Goal: Task Accomplishment & Management: Manage account settings

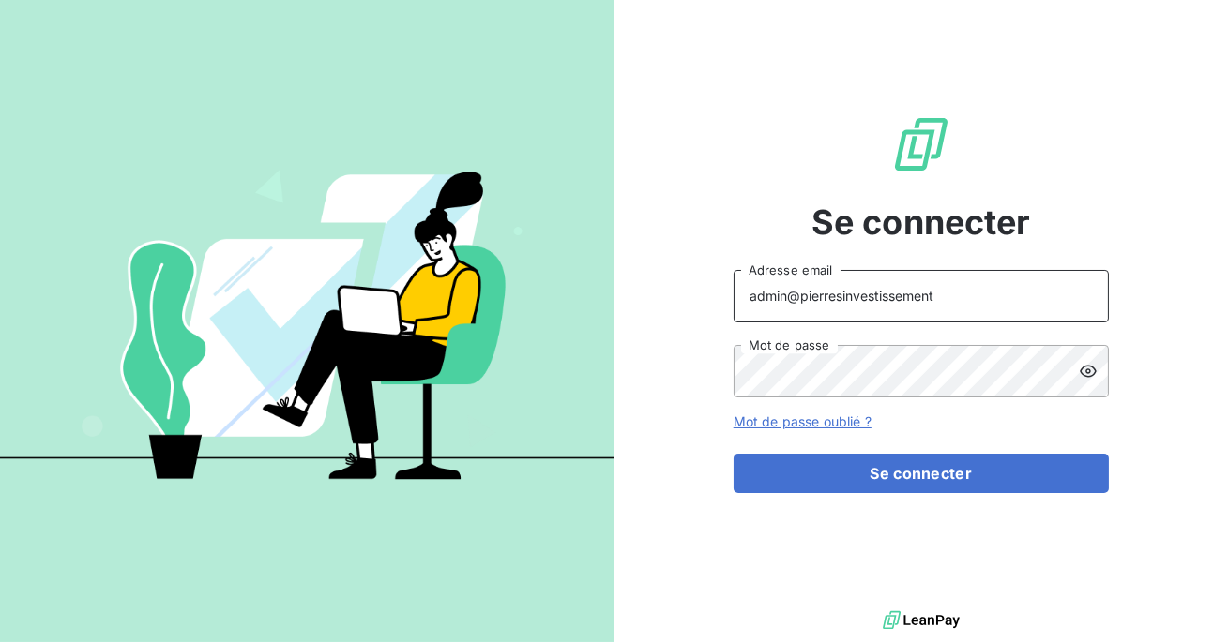
click at [927, 304] on input "admin@pierresinvestissement" at bounding box center [920, 296] width 375 height 53
type input "admin@ariesconsultingfzco"
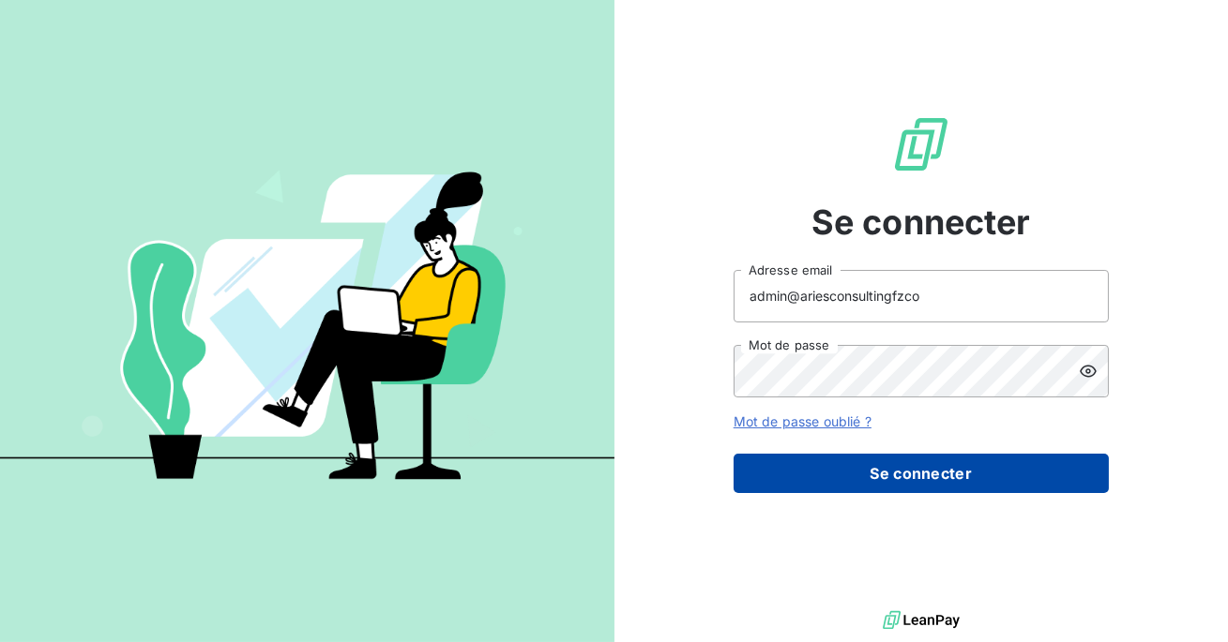
click at [937, 464] on button "Se connecter" at bounding box center [920, 473] width 375 height 39
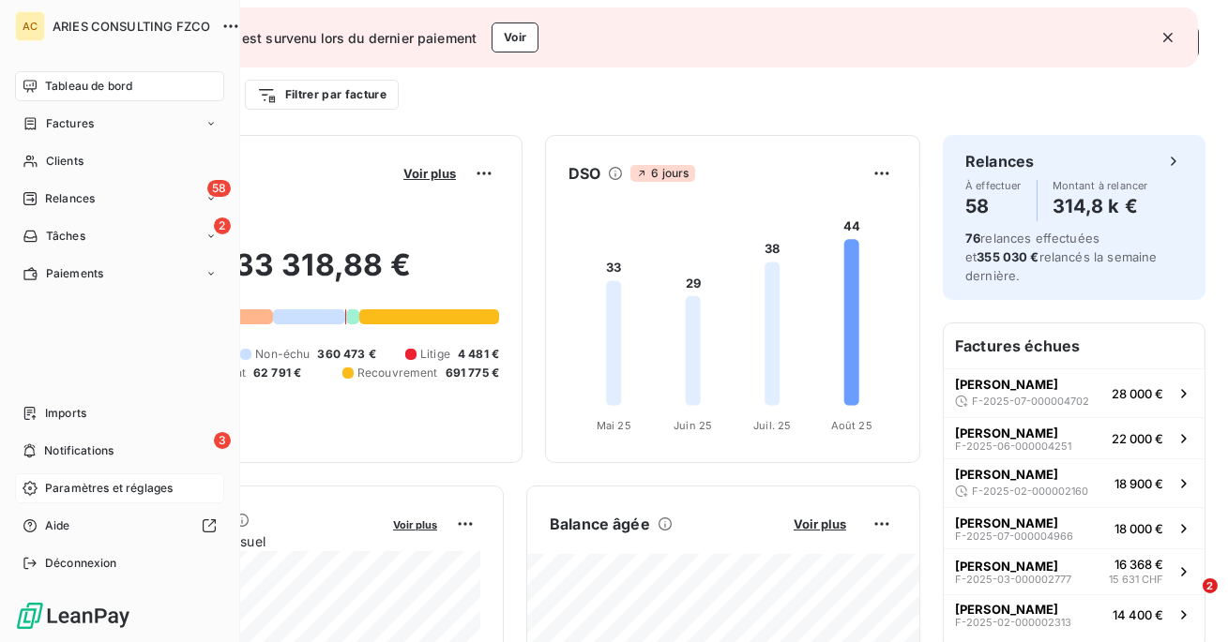
click at [67, 496] on span "Paramètres et réglages" at bounding box center [109, 488] width 128 height 17
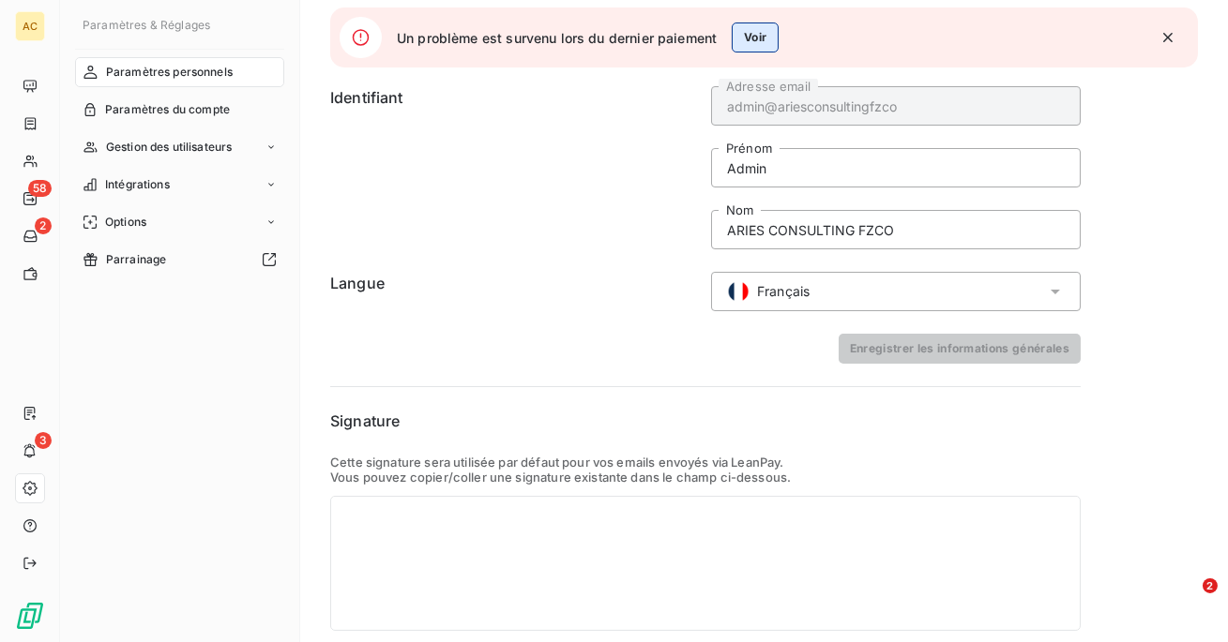
click at [758, 40] on button "Voir" at bounding box center [754, 38] width 47 height 30
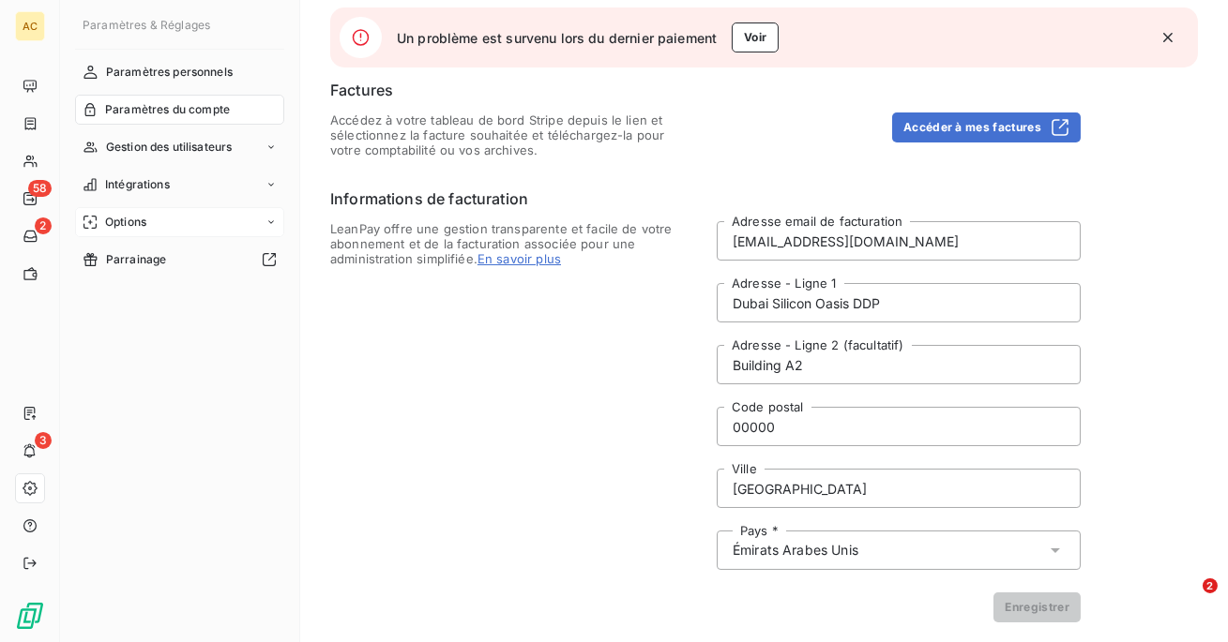
click at [166, 219] on div "Options" at bounding box center [179, 222] width 209 height 30
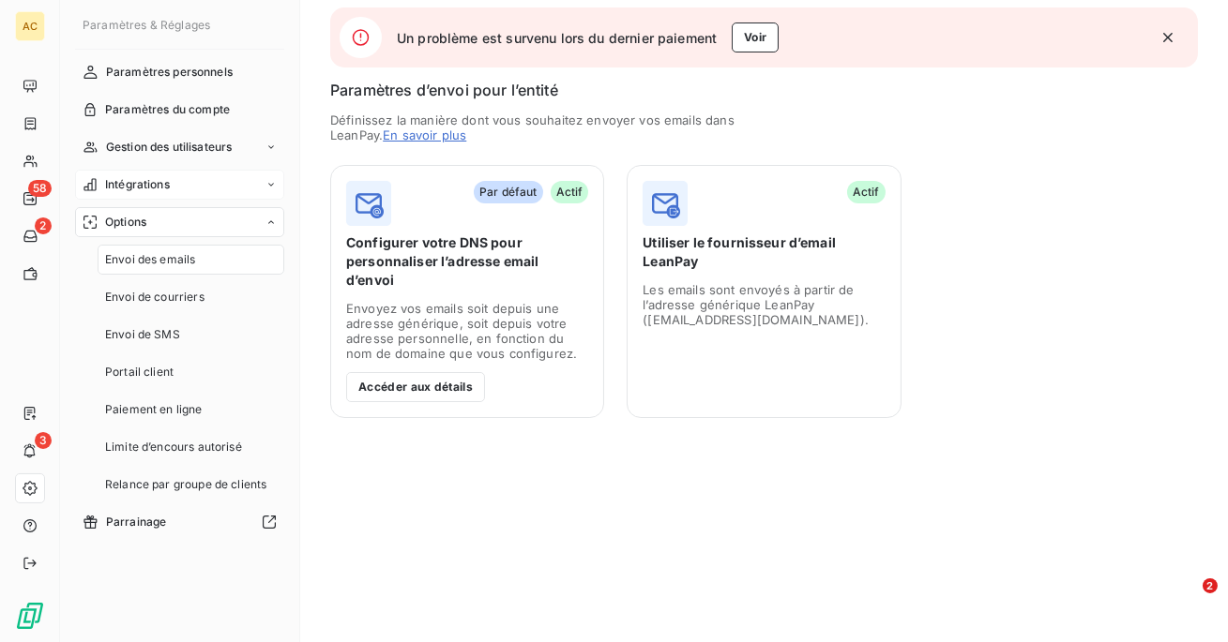
click at [161, 192] on span "Intégrations" at bounding box center [137, 184] width 65 height 17
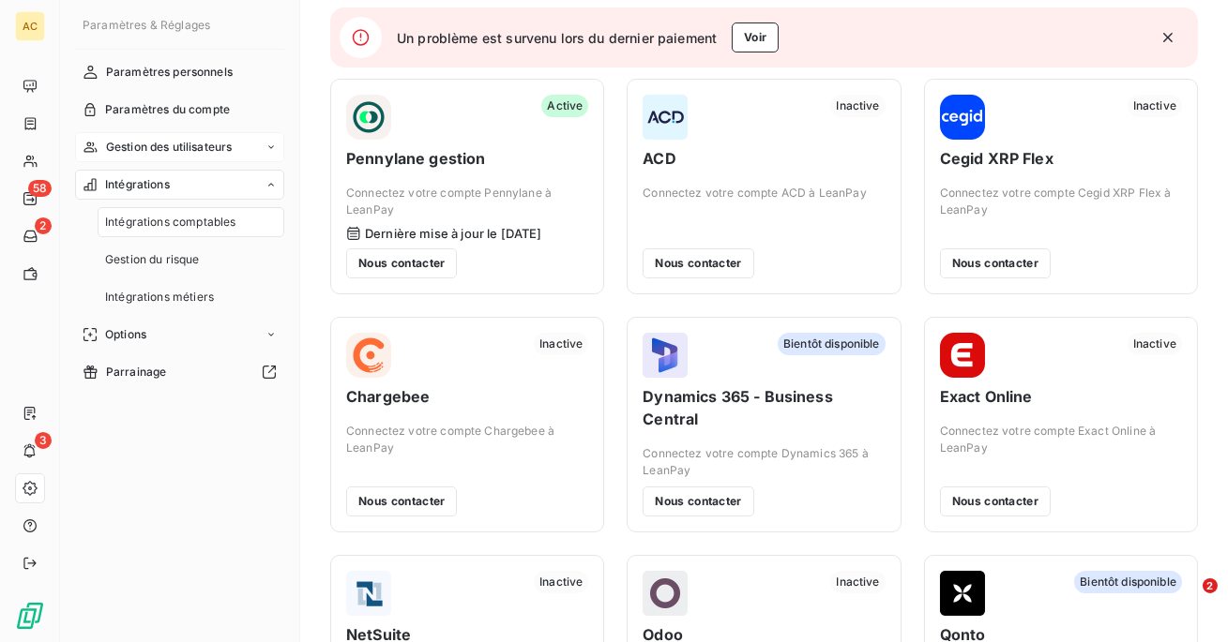
click at [183, 145] on span "Gestion des utilisateurs" at bounding box center [169, 147] width 127 height 17
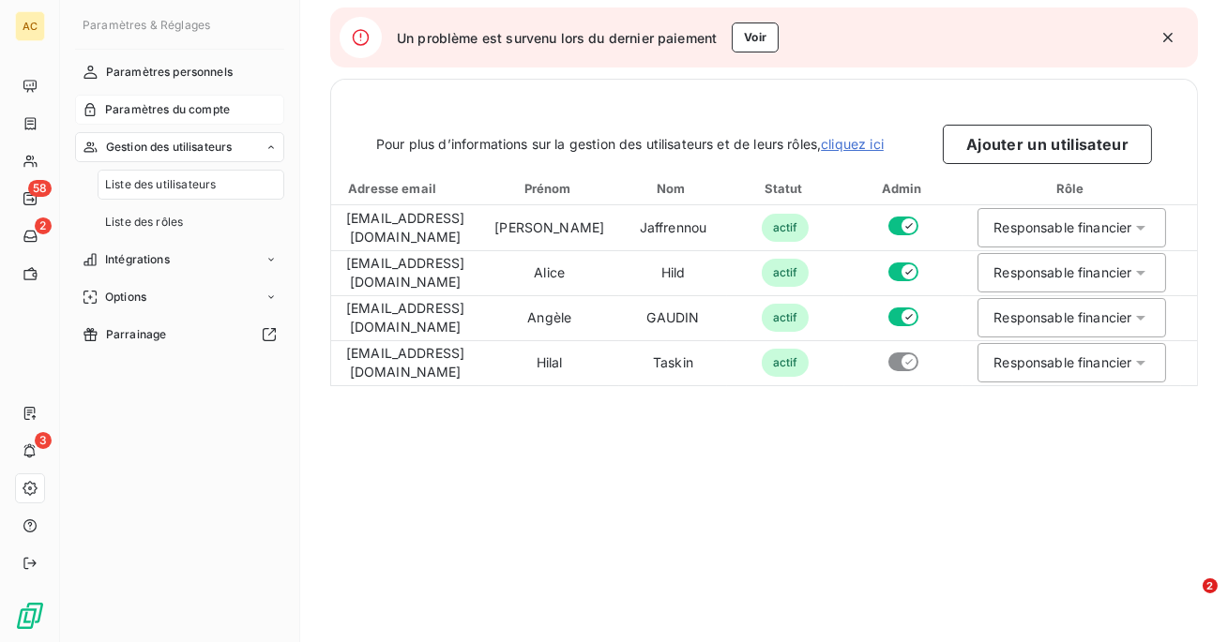
click at [179, 113] on span "Paramètres du compte" at bounding box center [167, 109] width 125 height 17
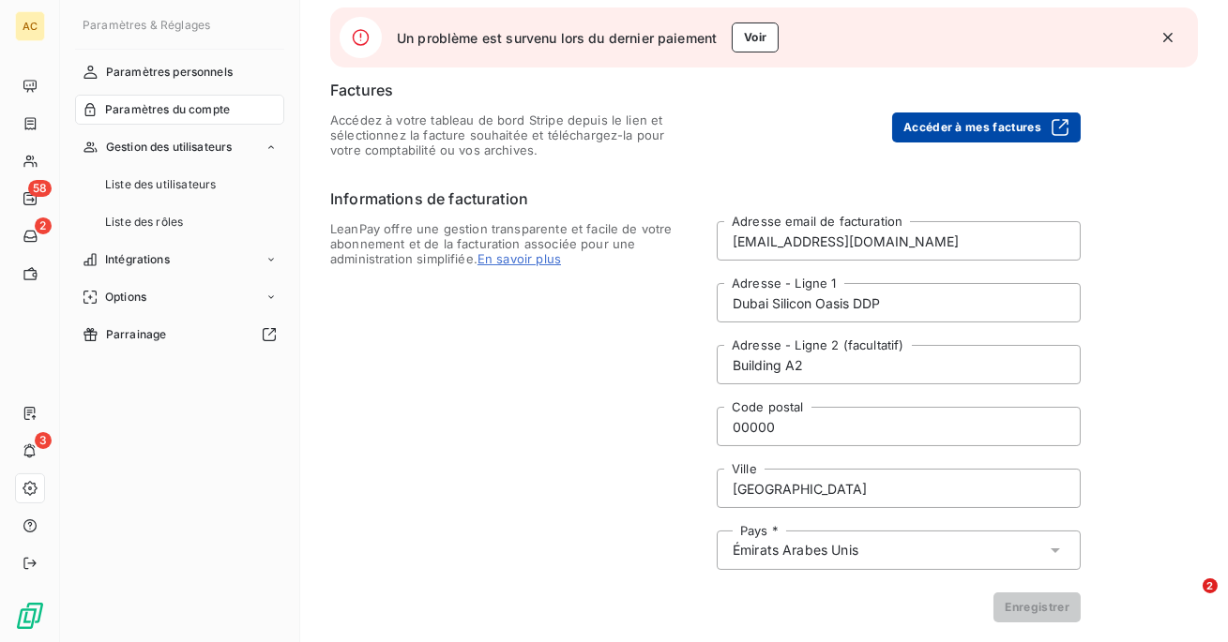
click at [964, 122] on button "Accéder à mes factures" at bounding box center [986, 128] width 188 height 30
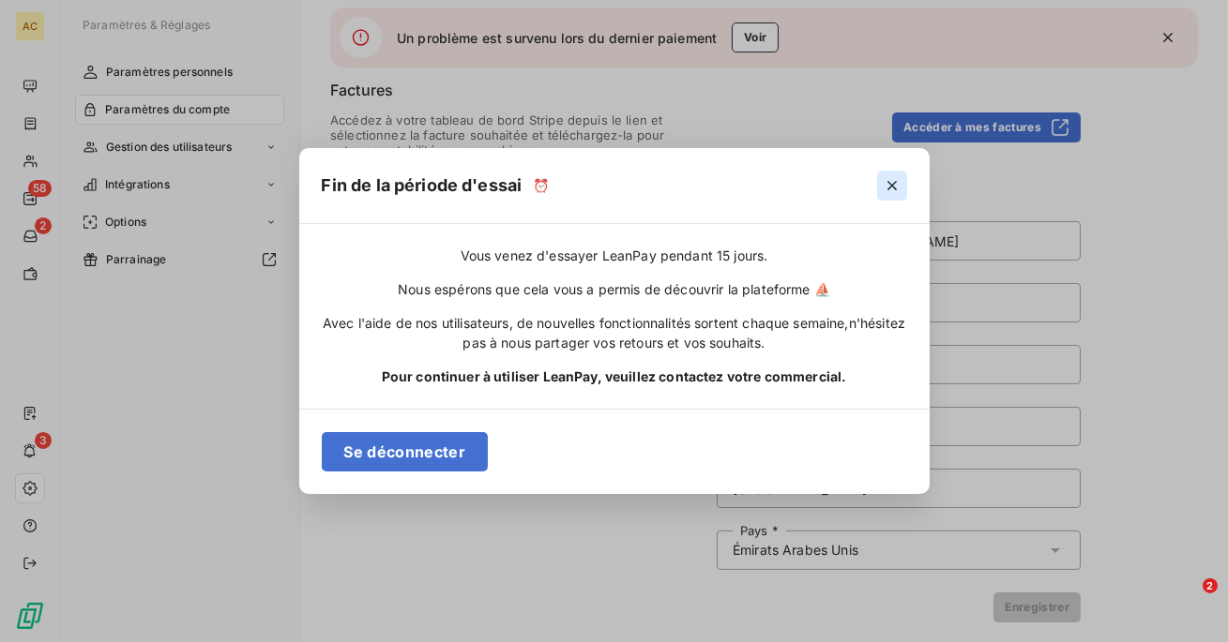
click at [891, 188] on icon "button" at bounding box center [891, 185] width 19 height 19
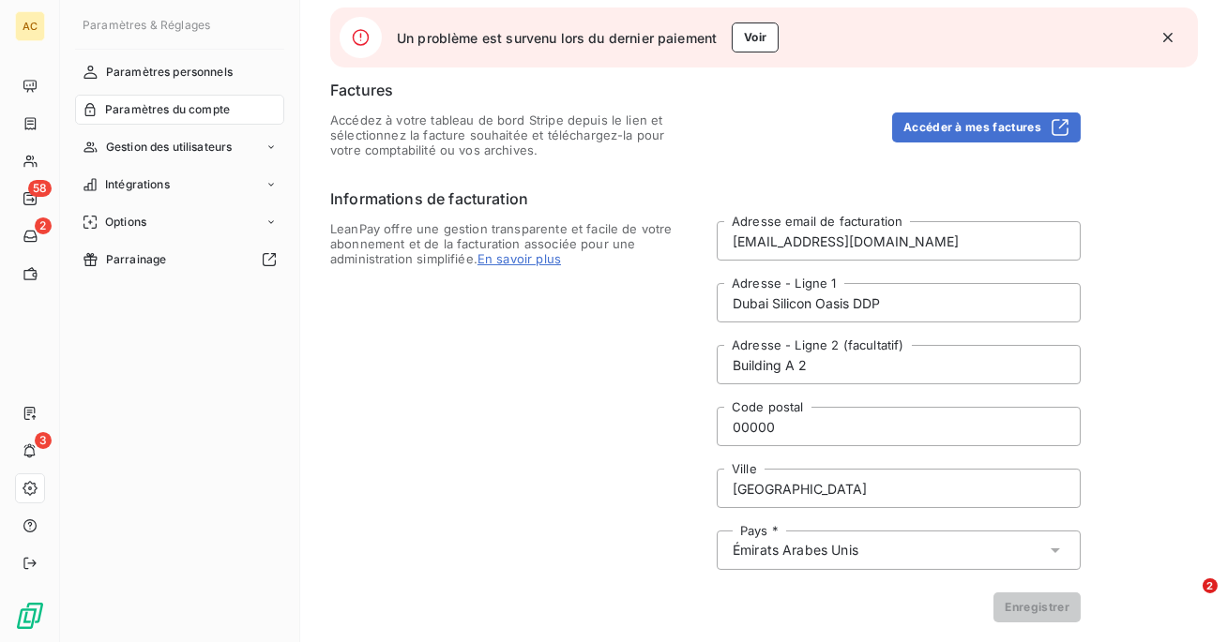
click at [397, 356] on span "LeanPay offre une gestion transparente et facile de votre abonnement et de la f…" at bounding box center [512, 421] width 364 height 401
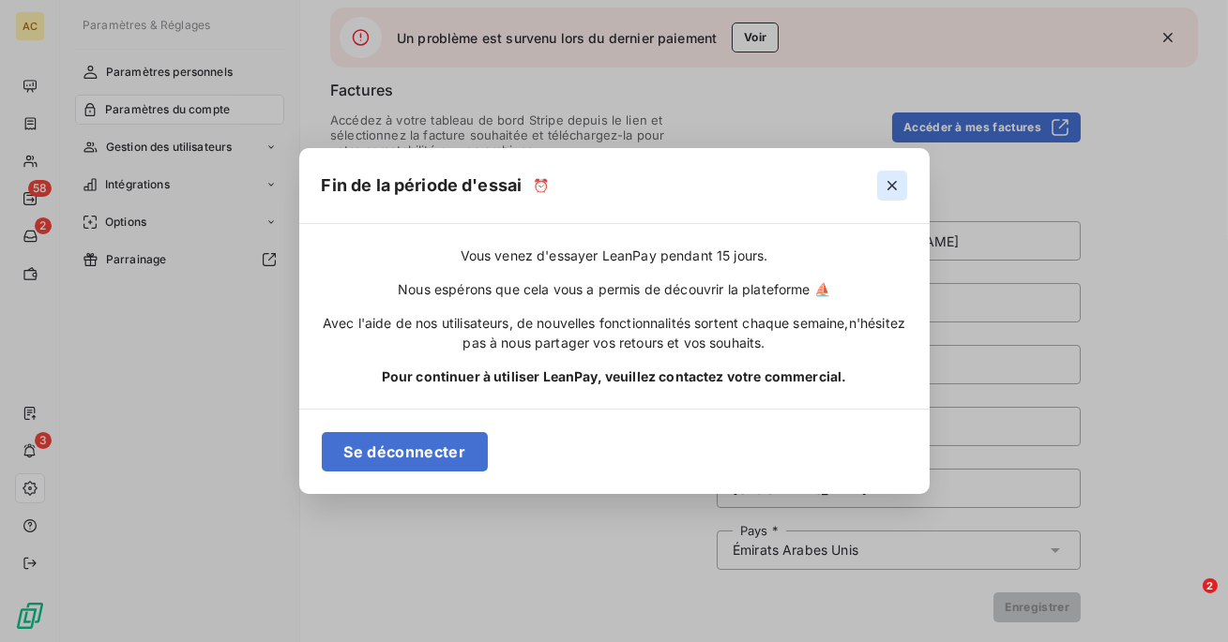
click at [885, 183] on icon "button" at bounding box center [891, 185] width 19 height 19
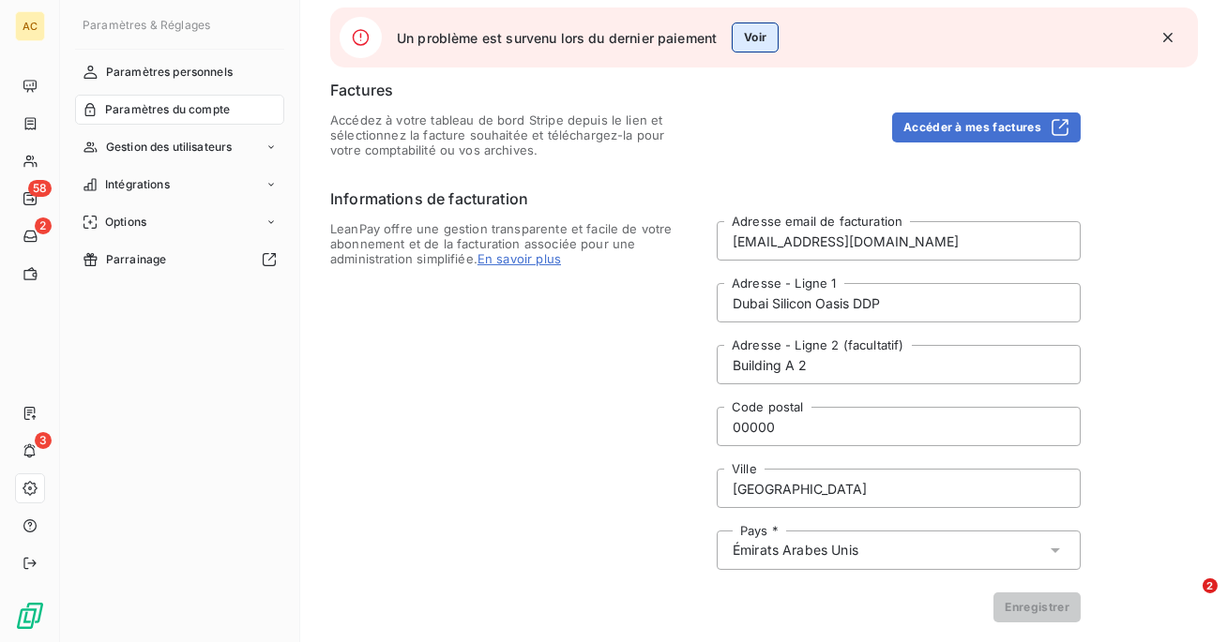
click at [747, 40] on button "Voir" at bounding box center [754, 38] width 47 height 30
click at [202, 106] on span "Paramètres du compte" at bounding box center [167, 109] width 125 height 17
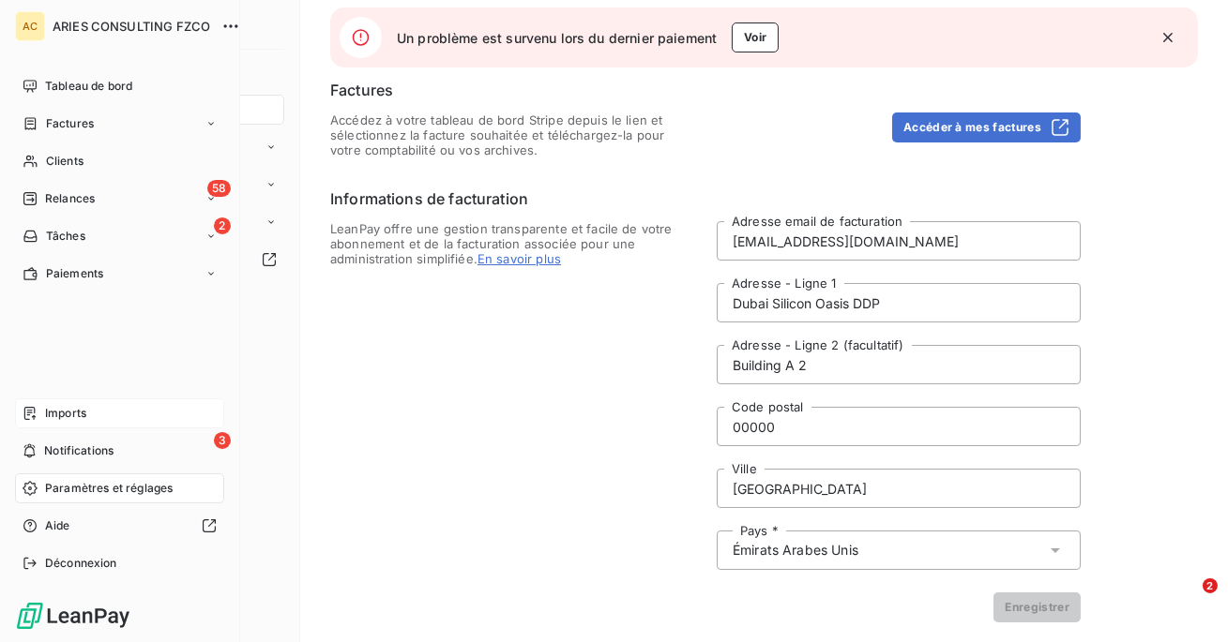
click at [83, 417] on span "Imports" at bounding box center [65, 413] width 41 height 17
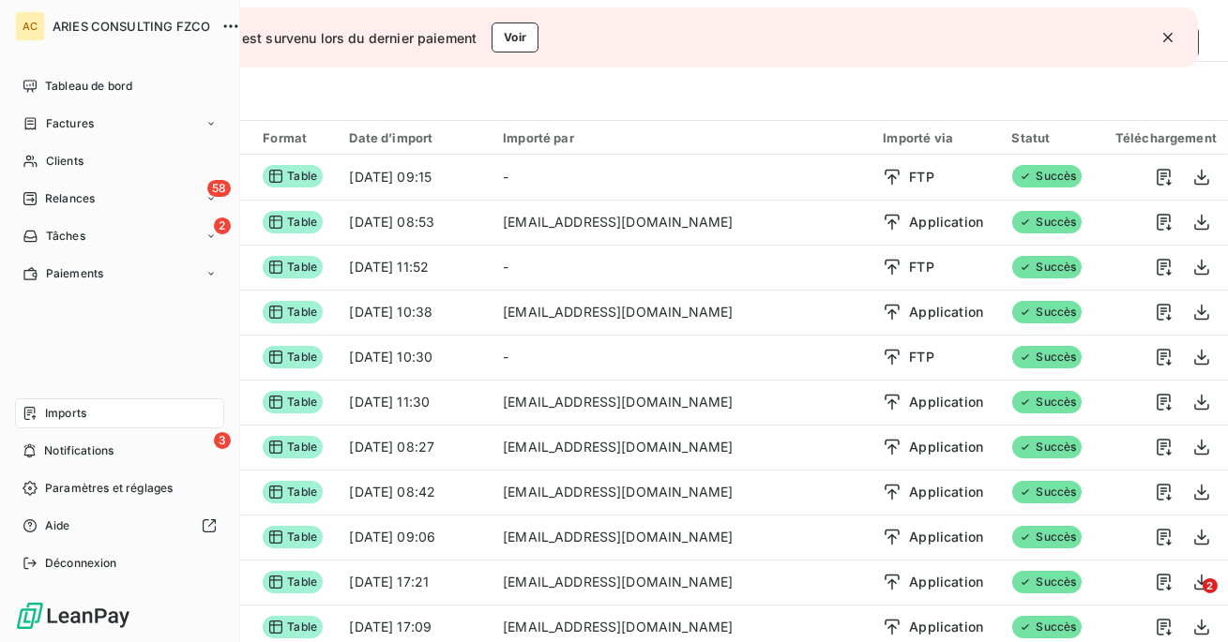
click at [51, 564] on span "Déconnexion" at bounding box center [81, 563] width 72 height 17
